Goal: Find contact information

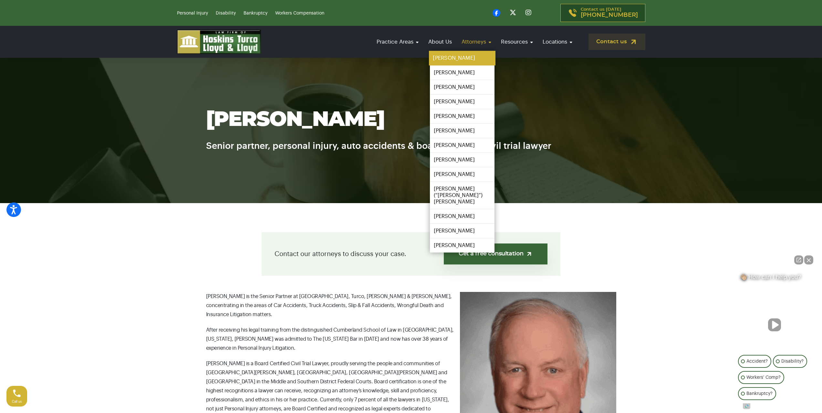
click at [458, 58] on link "[PERSON_NAME]" at bounding box center [462, 58] width 67 height 15
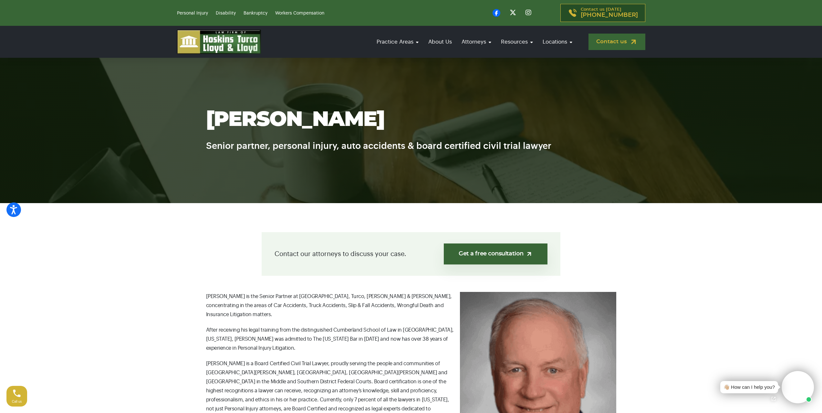
click at [619, 41] on link "Contact us" at bounding box center [616, 42] width 57 height 16
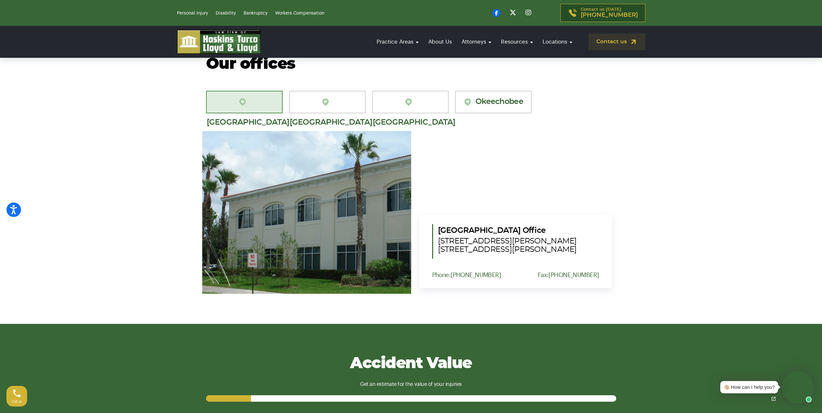
scroll to position [603, 0]
